Goal: Information Seeking & Learning: Learn about a topic

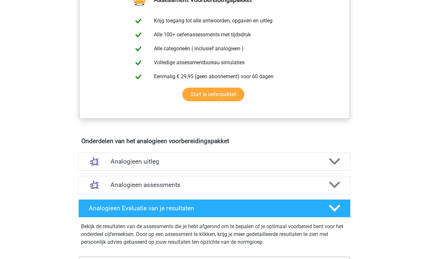
scroll to position [253, 0]
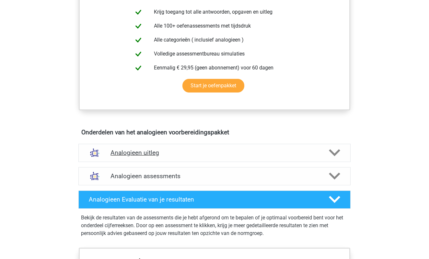
click at [150, 159] on div "Analogieen uitleg" at bounding box center [214, 153] width 272 height 18
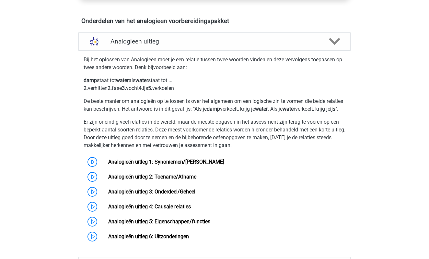
scroll to position [368, 0]
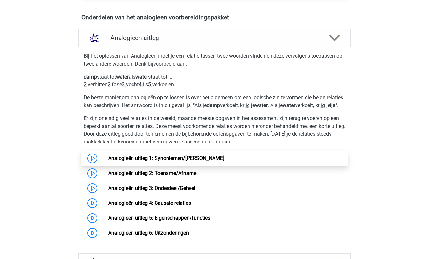
click at [150, 159] on link "Analogieën uitleg 1: Synoniemen/[PERSON_NAME]" at bounding box center [166, 158] width 116 height 6
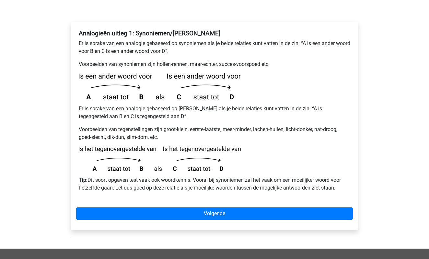
scroll to position [112, 0]
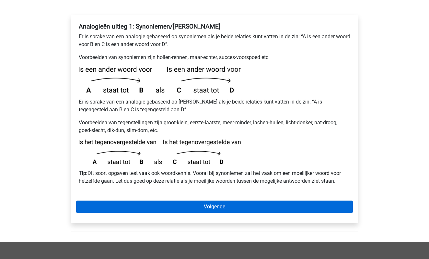
click at [149, 200] on link "Volgende" at bounding box center [214, 206] width 277 height 12
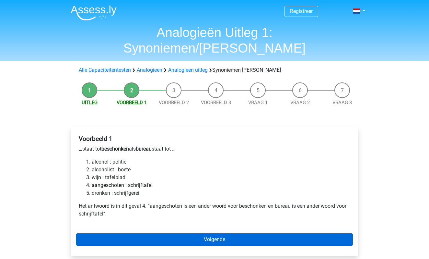
click at [158, 233] on link "Volgende" at bounding box center [214, 239] width 277 height 12
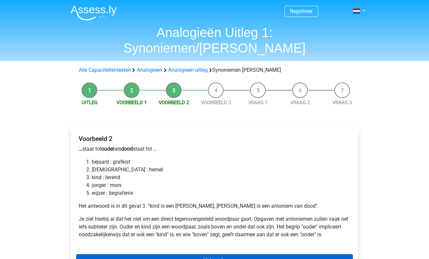
click at [162, 254] on link "Volgende" at bounding box center [214, 260] width 277 height 12
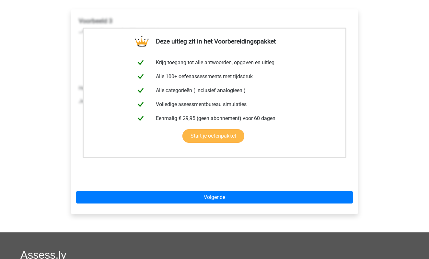
scroll to position [166, 0]
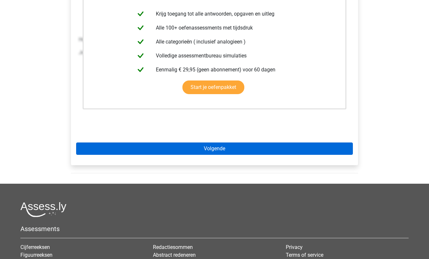
click at [152, 142] on link "Volgende" at bounding box center [214, 148] width 277 height 12
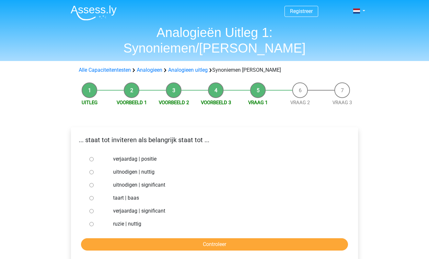
click at [92, 157] on input "verjaardag | positie" at bounding box center [91, 159] width 4 height 4
radio input "true"
click at [167, 238] on input "Controleer" at bounding box center [214, 244] width 267 height 12
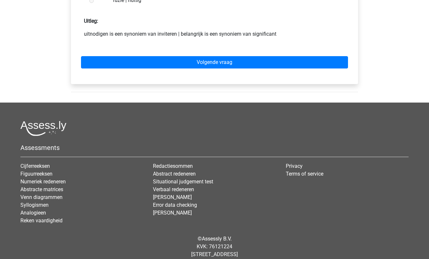
scroll to position [224, 0]
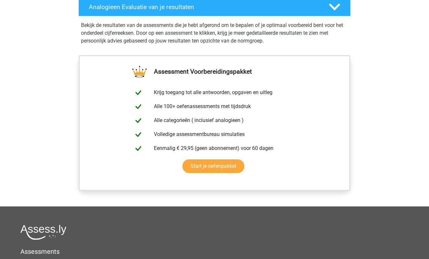
scroll to position [394, 0]
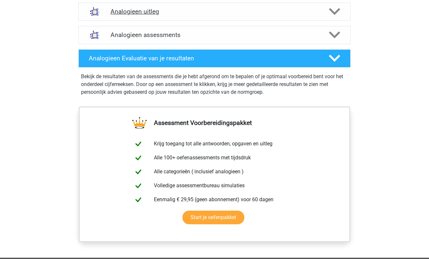
click at [171, 17] on div "Analogieen uitleg" at bounding box center [214, 12] width 272 height 18
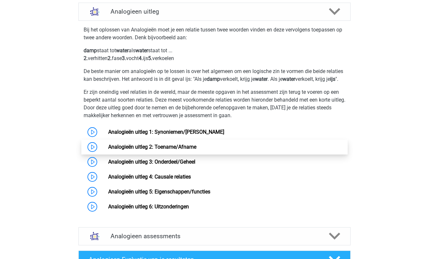
click at [158, 150] on link "Analogieën uitleg 2: Toename/Afname" at bounding box center [152, 147] width 88 height 6
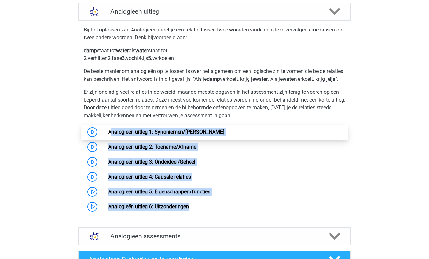
drag, startPoint x: 219, startPoint y: 226, endPoint x: 91, endPoint y: 135, distance: 156.4
click at [91, 135] on div "Bij het oplossen van Analogieën moet je een relatie tussen twee woorden vinden …" at bounding box center [215, 120] width 278 height 198
copy div "nalogieën uitleg 1: Synoniemen/[PERSON_NAME] uitleg 2: Toename/Afname Analogieë…"
